Goal: Register for event/course

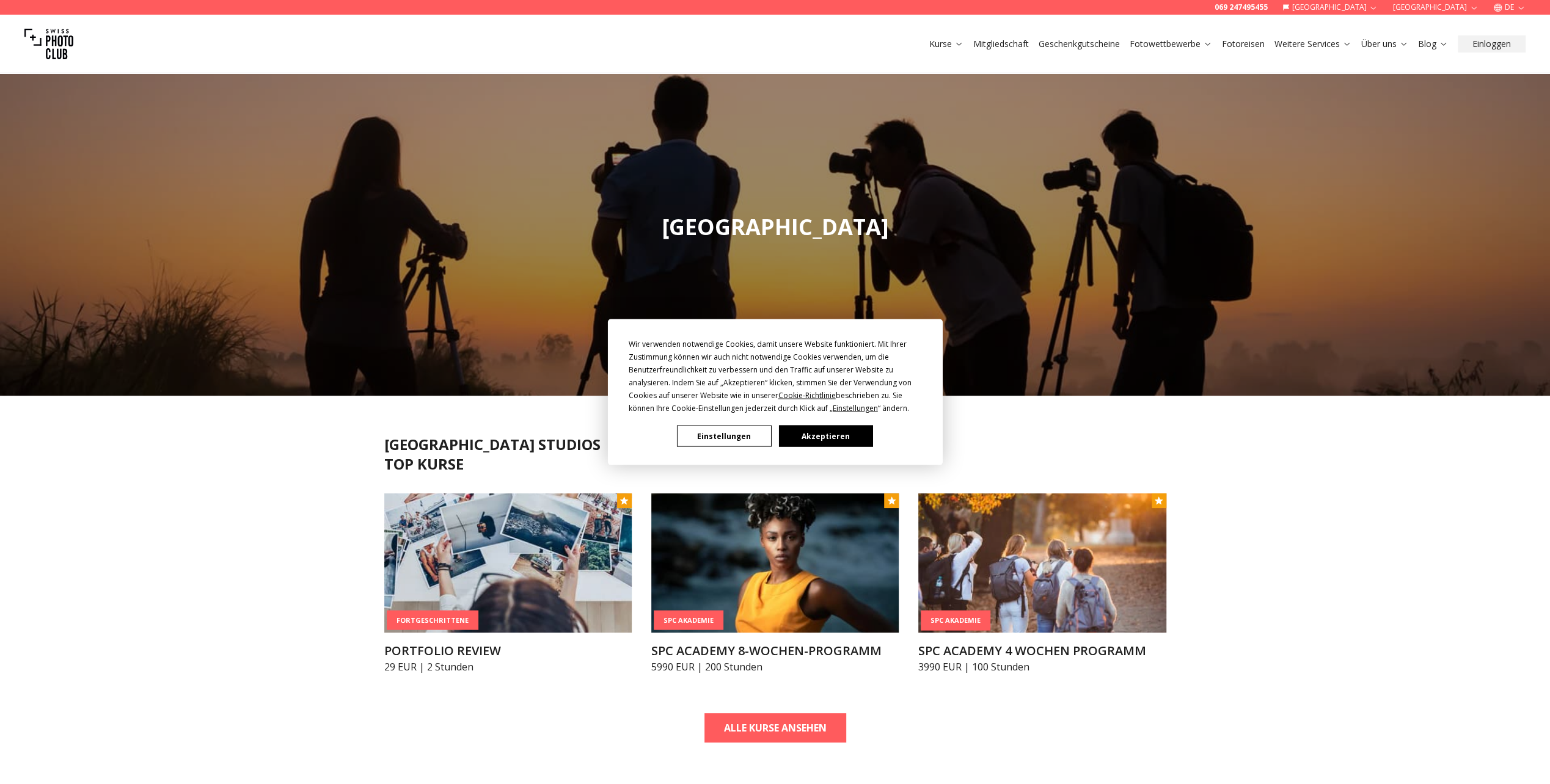
click at [857, 434] on button "Akzeptieren" at bounding box center [826, 436] width 94 height 21
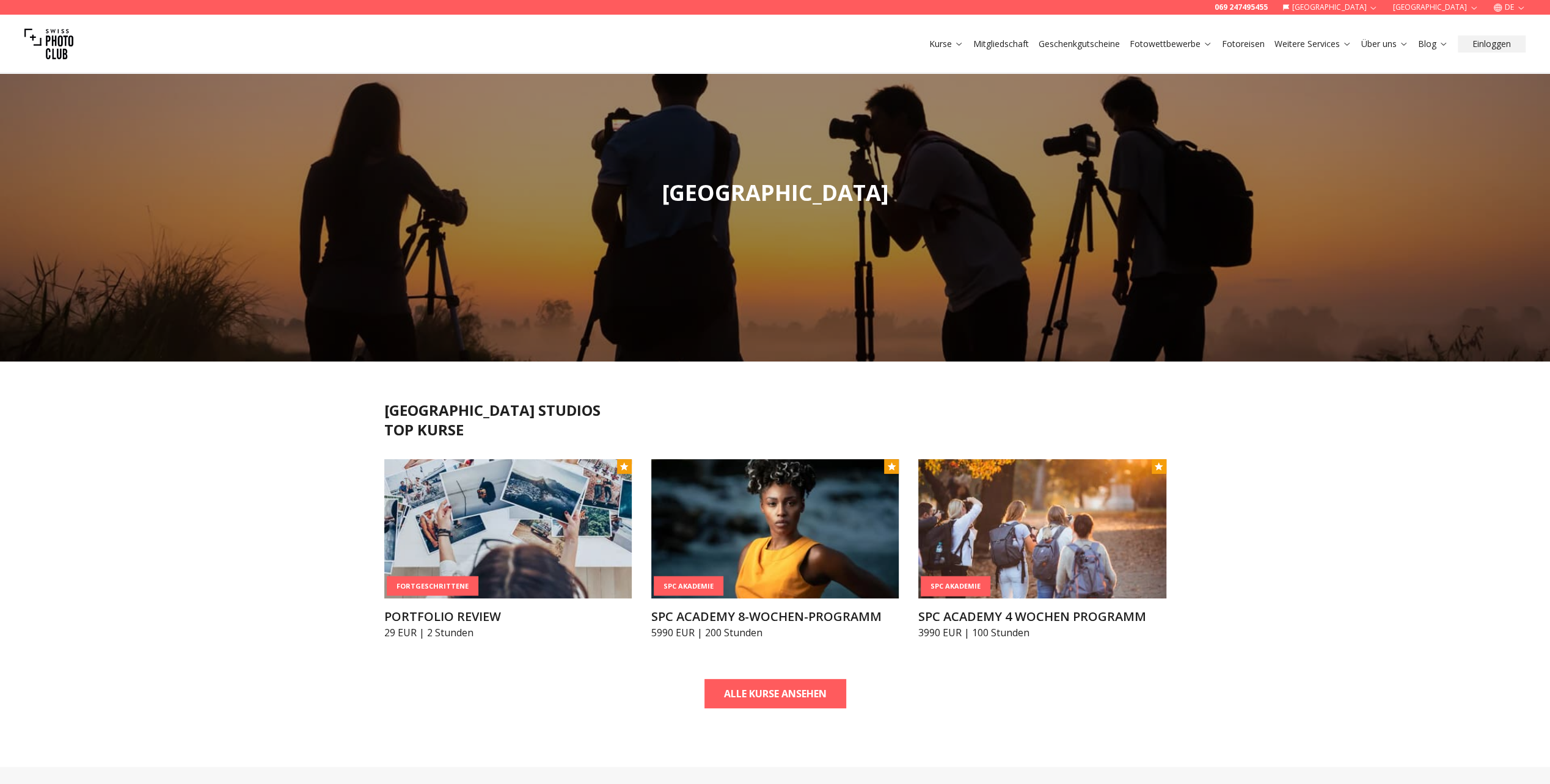
scroll to position [61, 0]
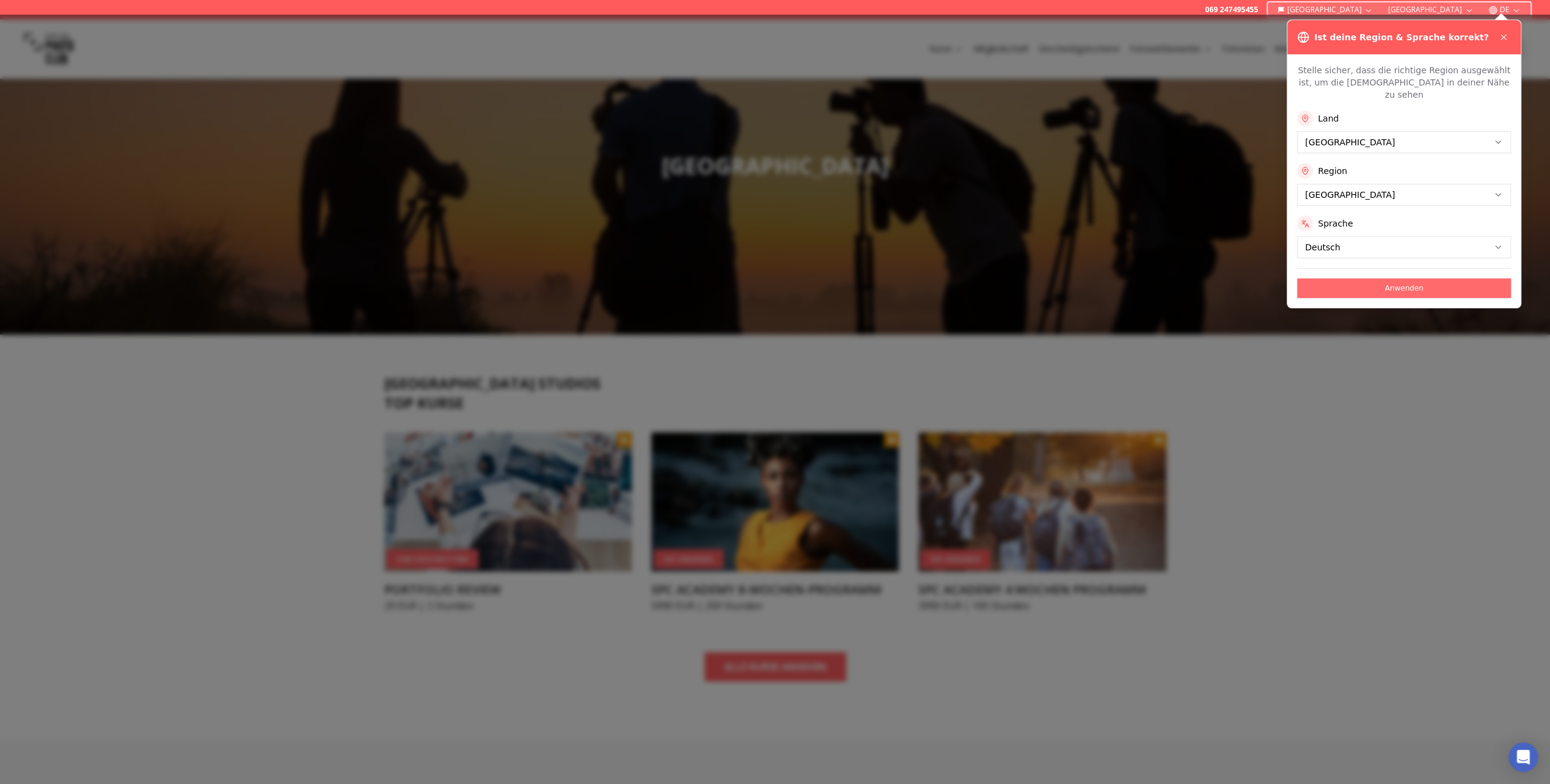
click at [1360, 279] on button "Anwenden" at bounding box center [1404, 289] width 214 height 20
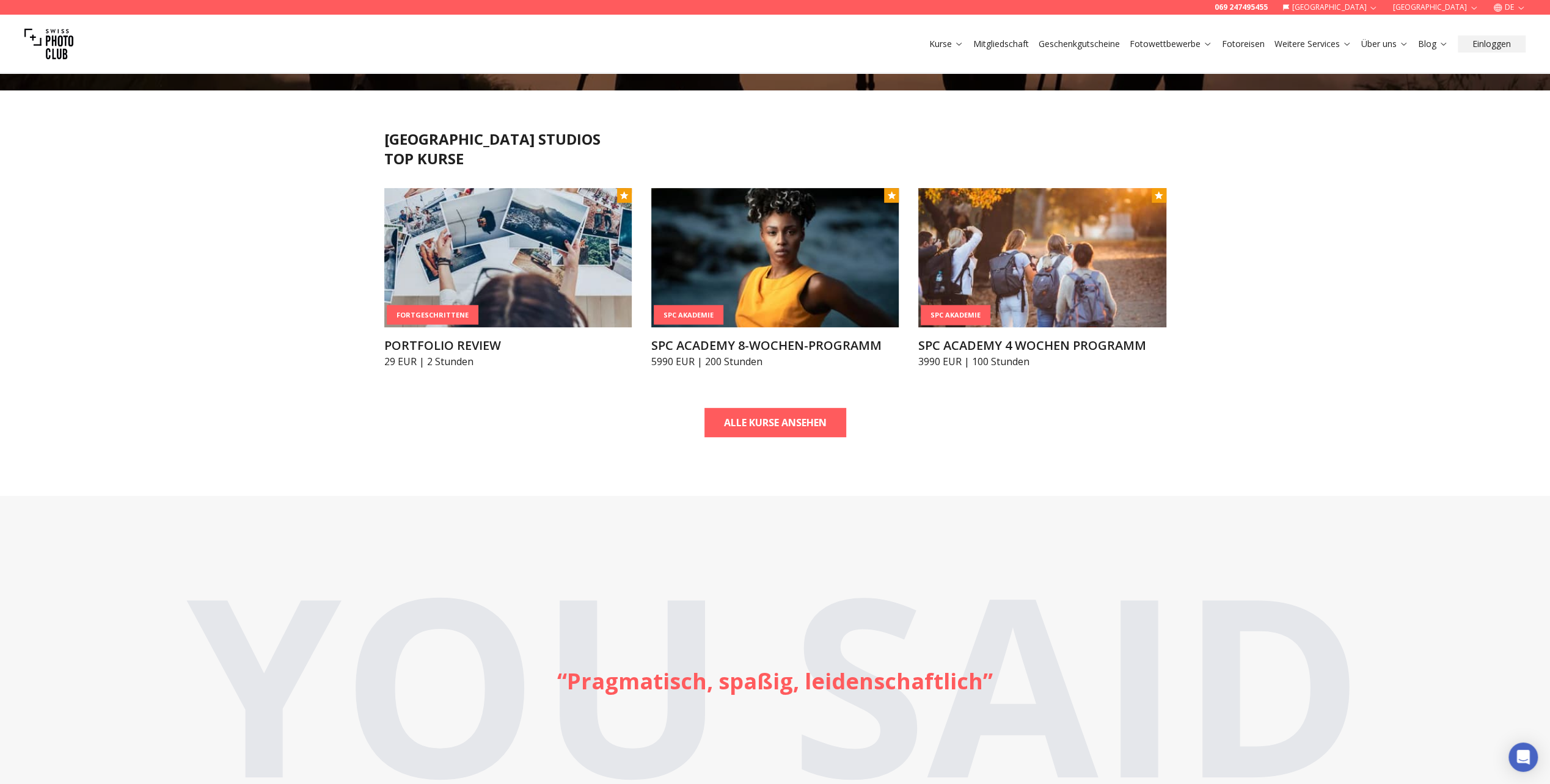
scroll to position [0, 0]
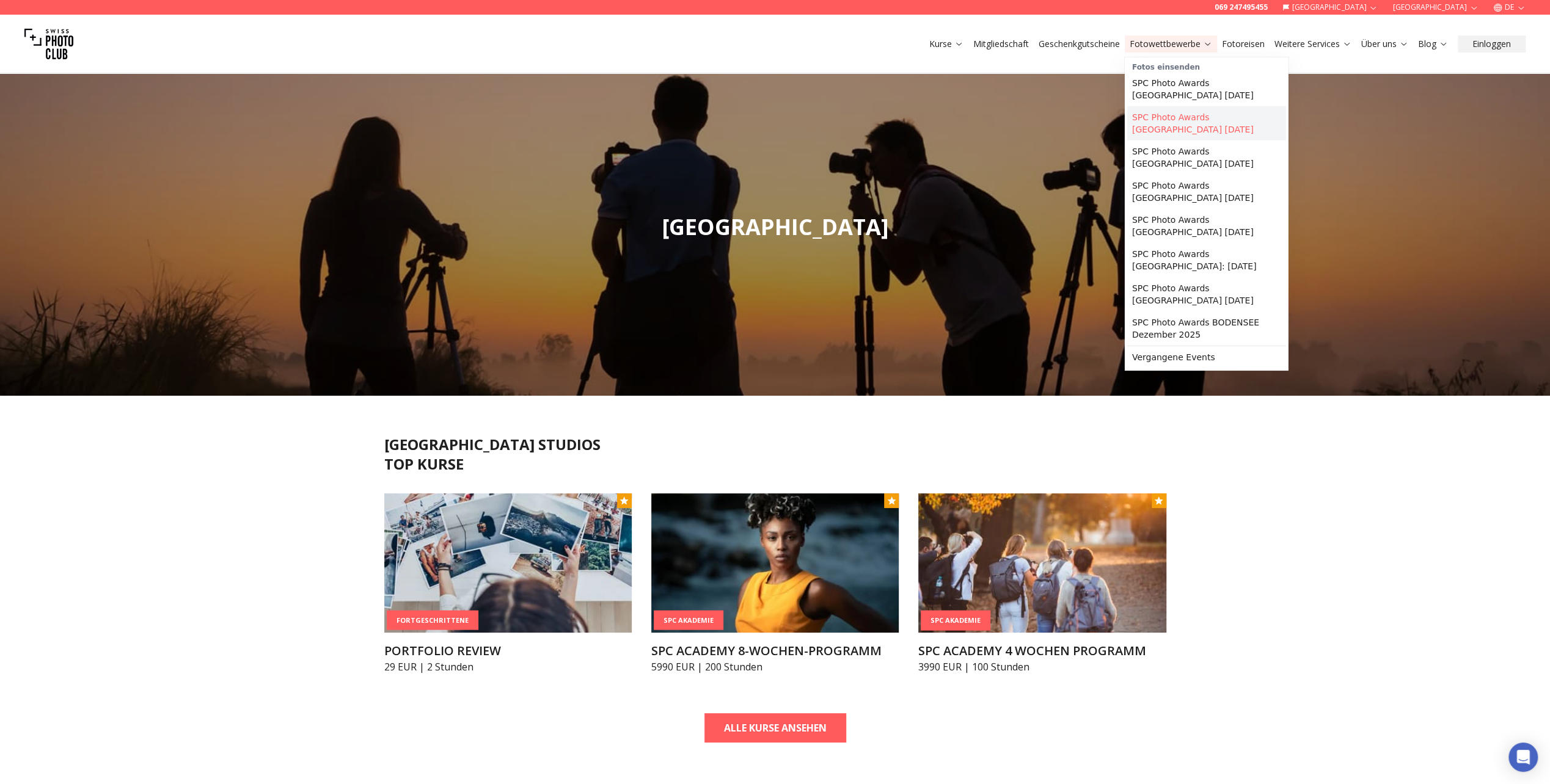
click at [1153, 110] on link "SPC Photo Awards [GEOGRAPHIC_DATA] [DATE]" at bounding box center [1207, 123] width 159 height 34
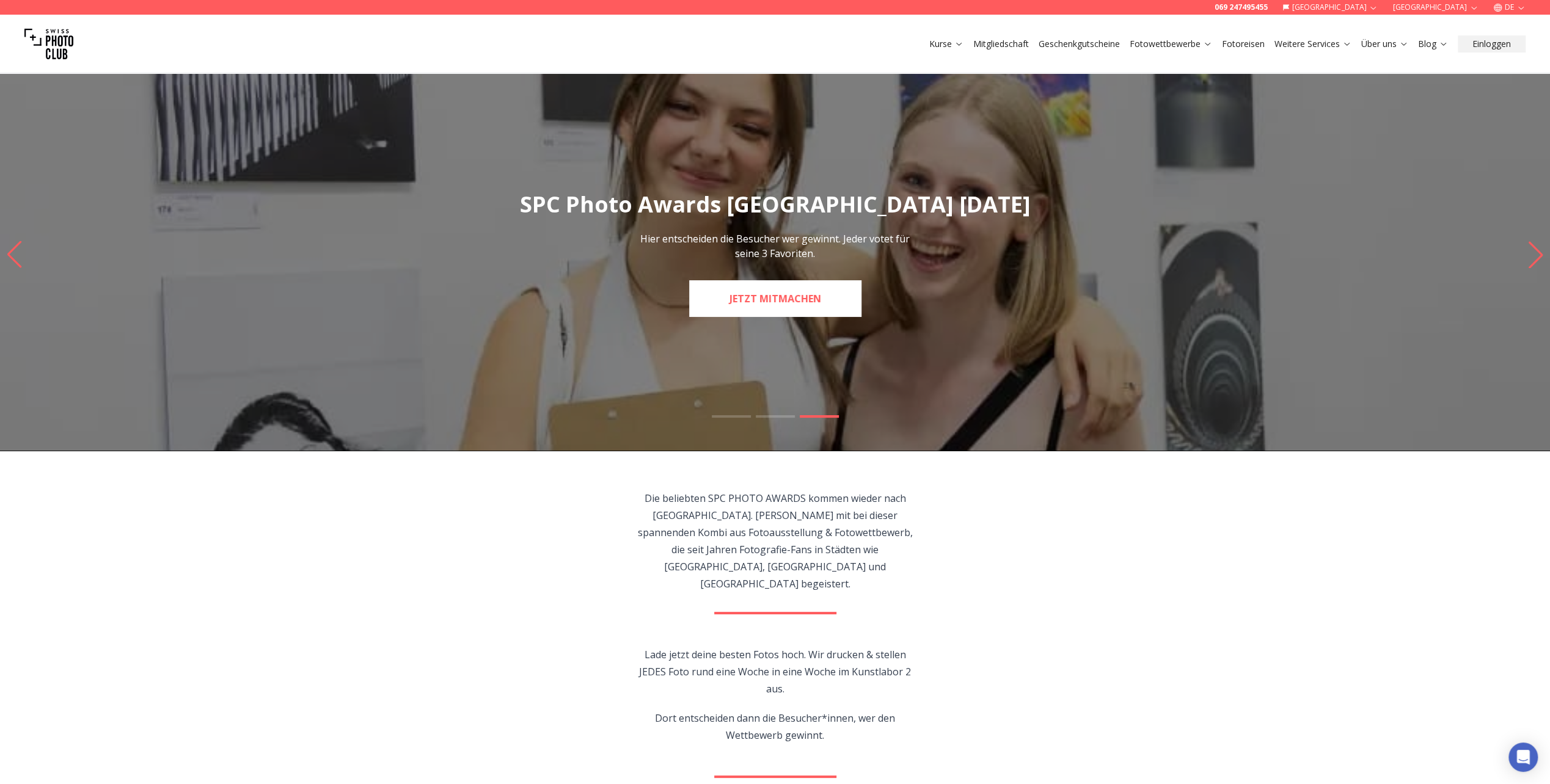
click at [753, 303] on link "JETZT MITMACHEN" at bounding box center [775, 298] width 172 height 36
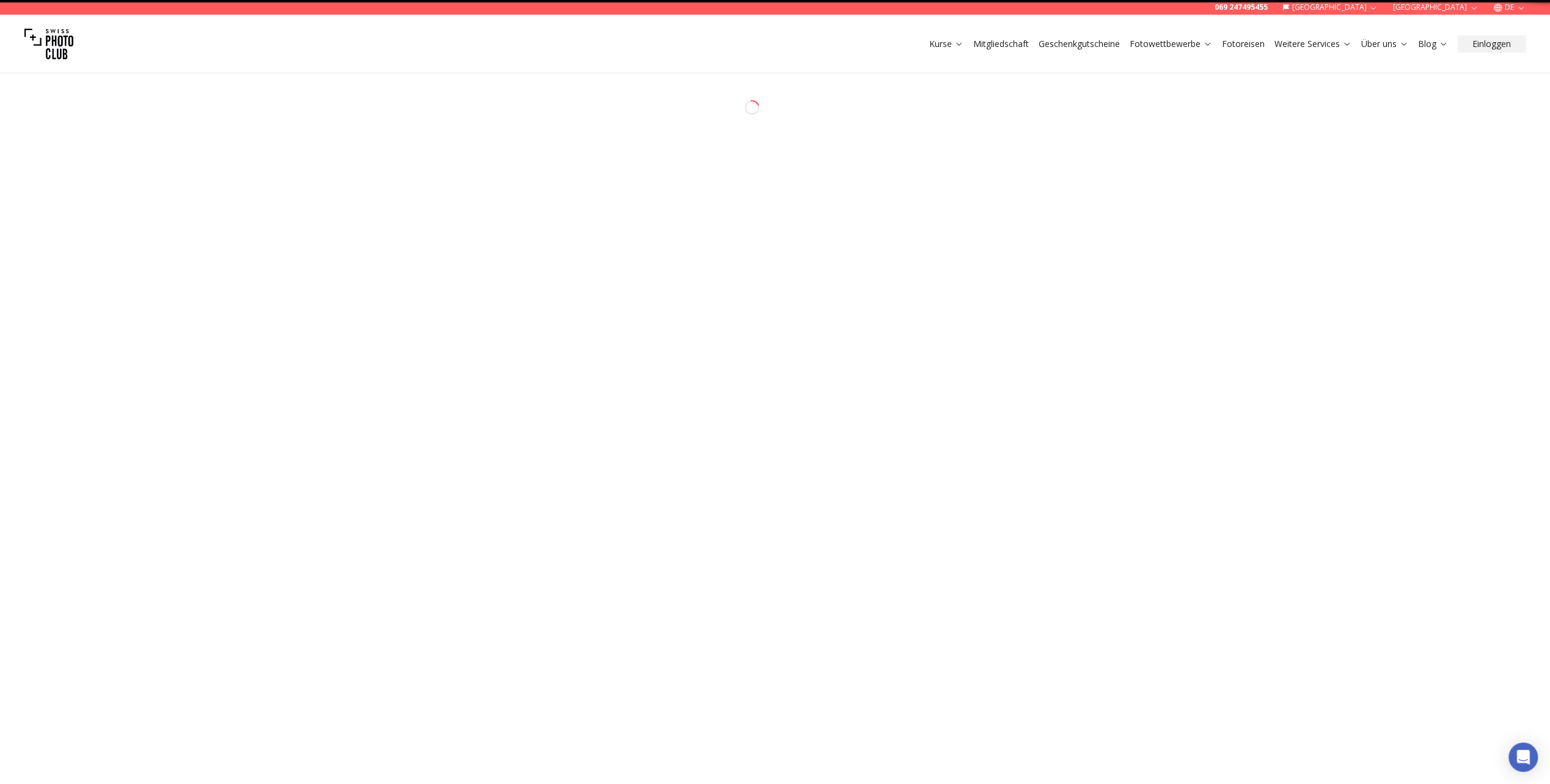
select select "*******"
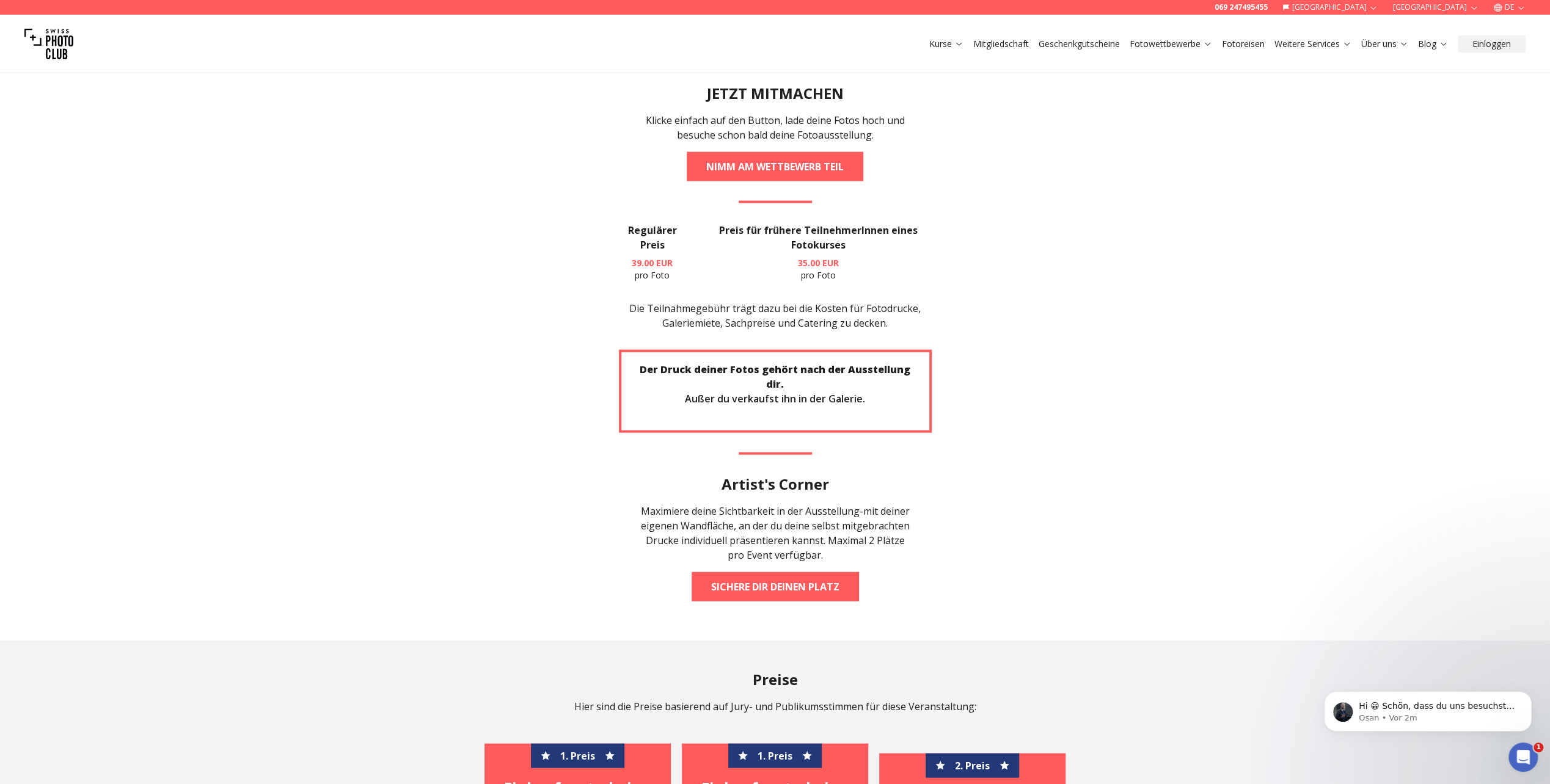
scroll to position [2626, 0]
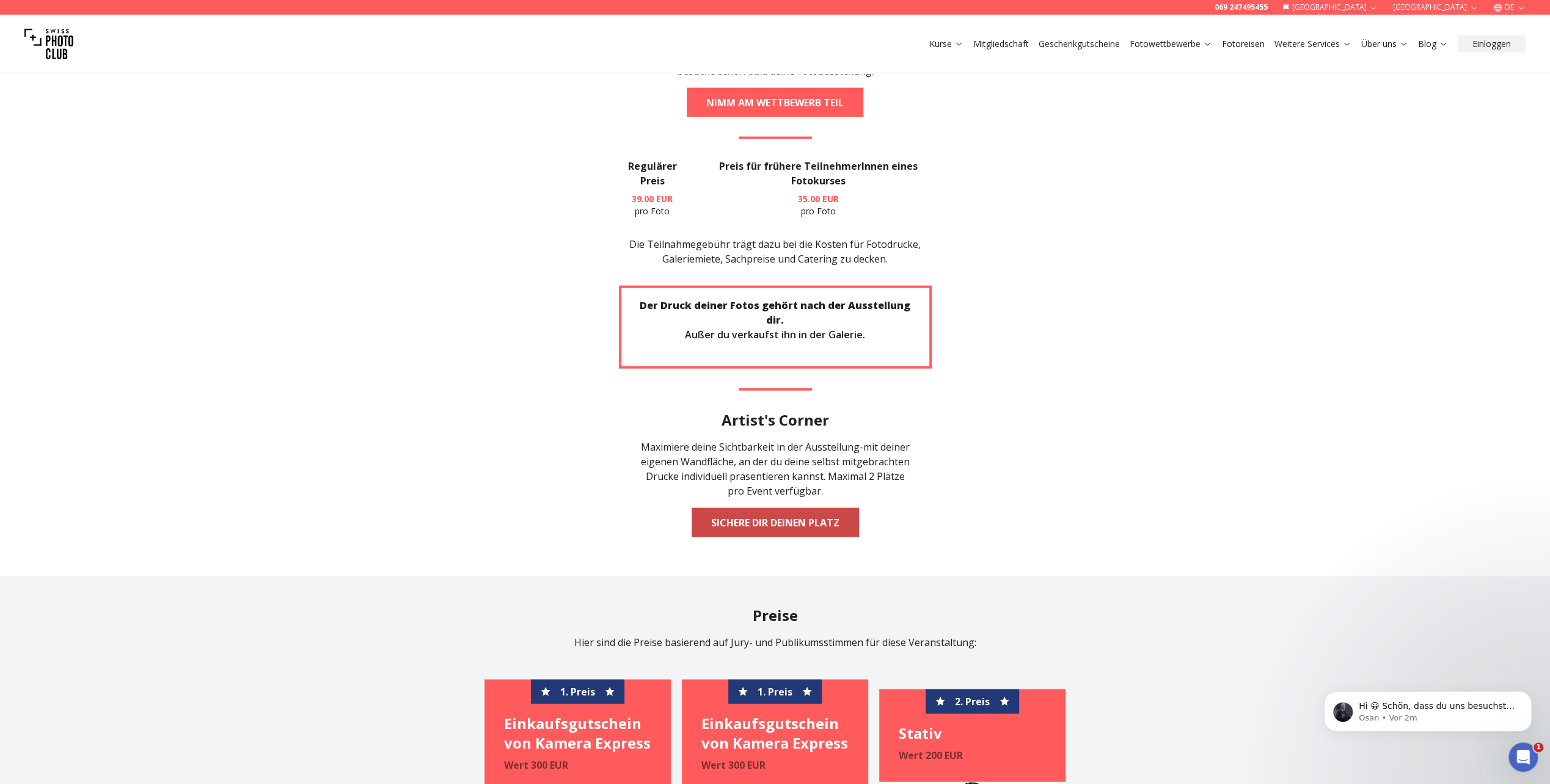
click at [781, 508] on link "Sichere dir deinen Platz" at bounding box center [775, 523] width 167 height 30
